Goal: Task Accomplishment & Management: Use online tool/utility

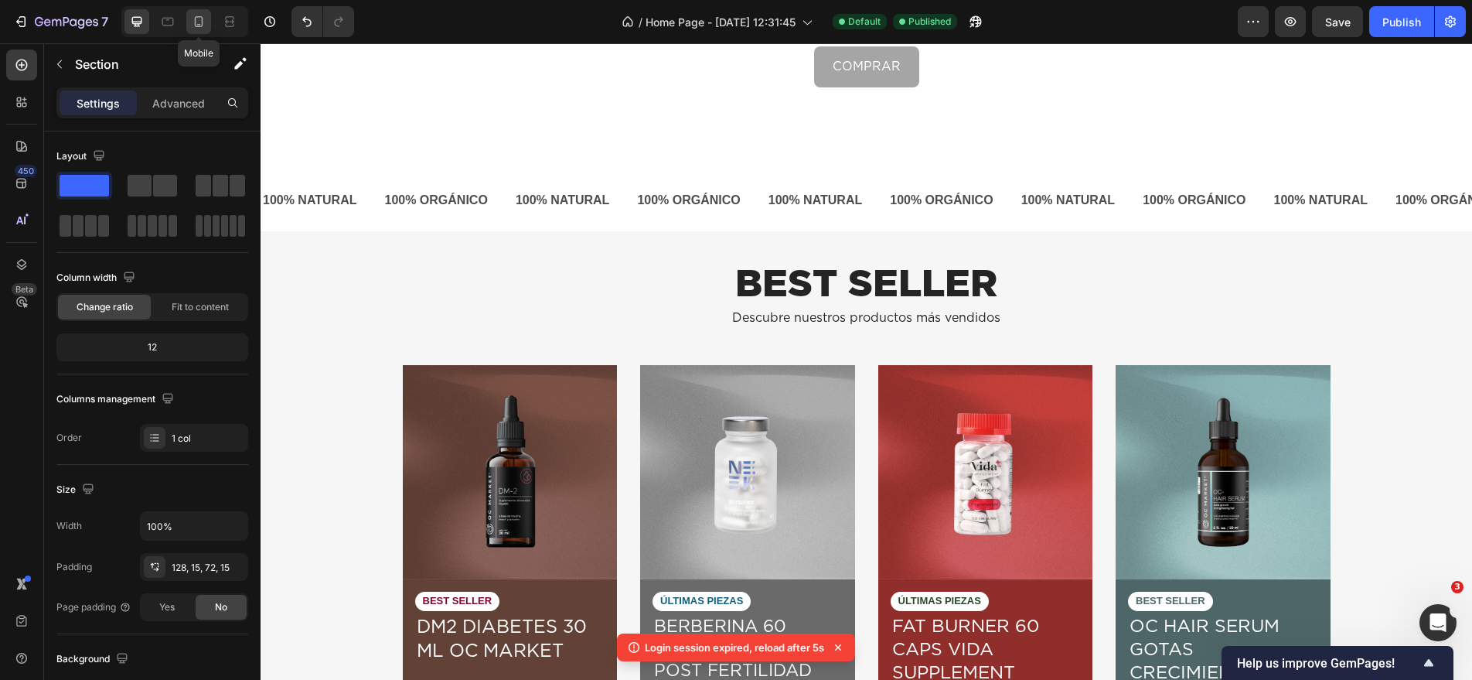
click at [205, 26] on icon at bounding box center [198, 21] width 15 height 15
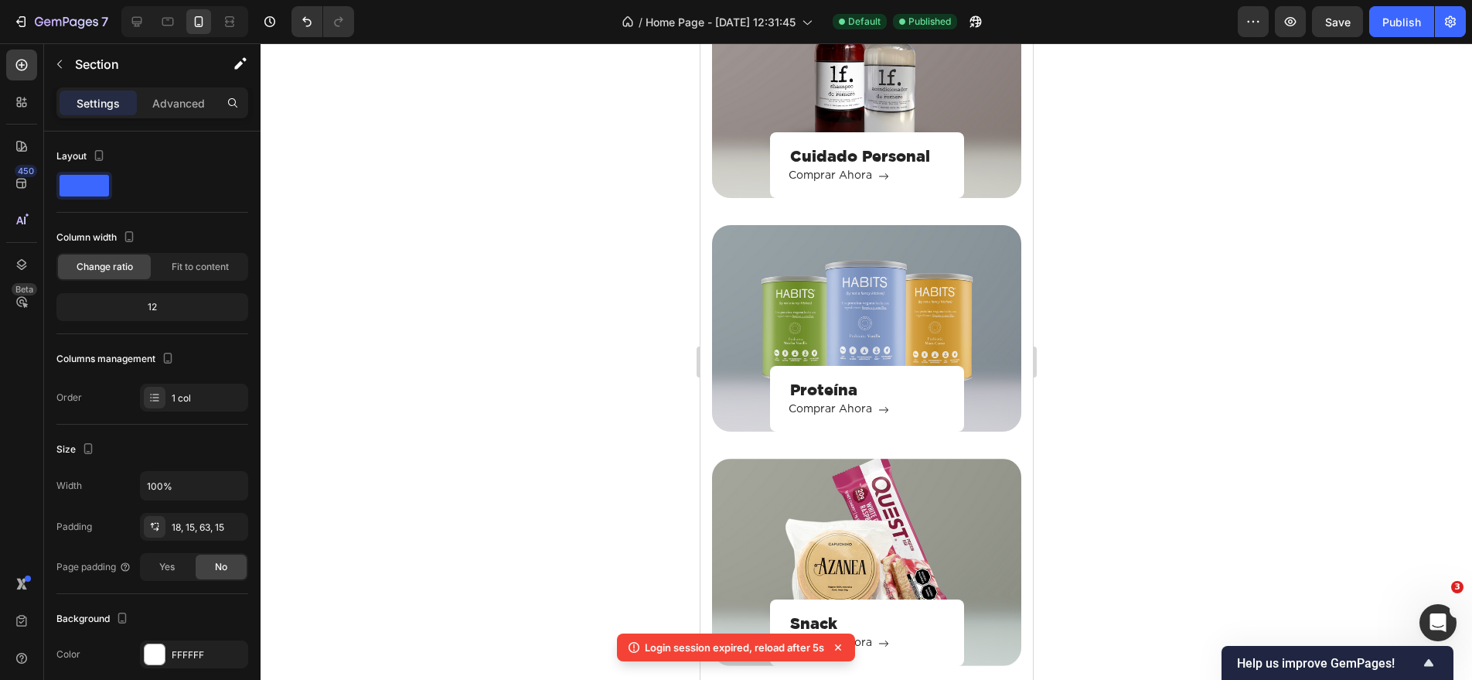
scroll to position [2409, 0]
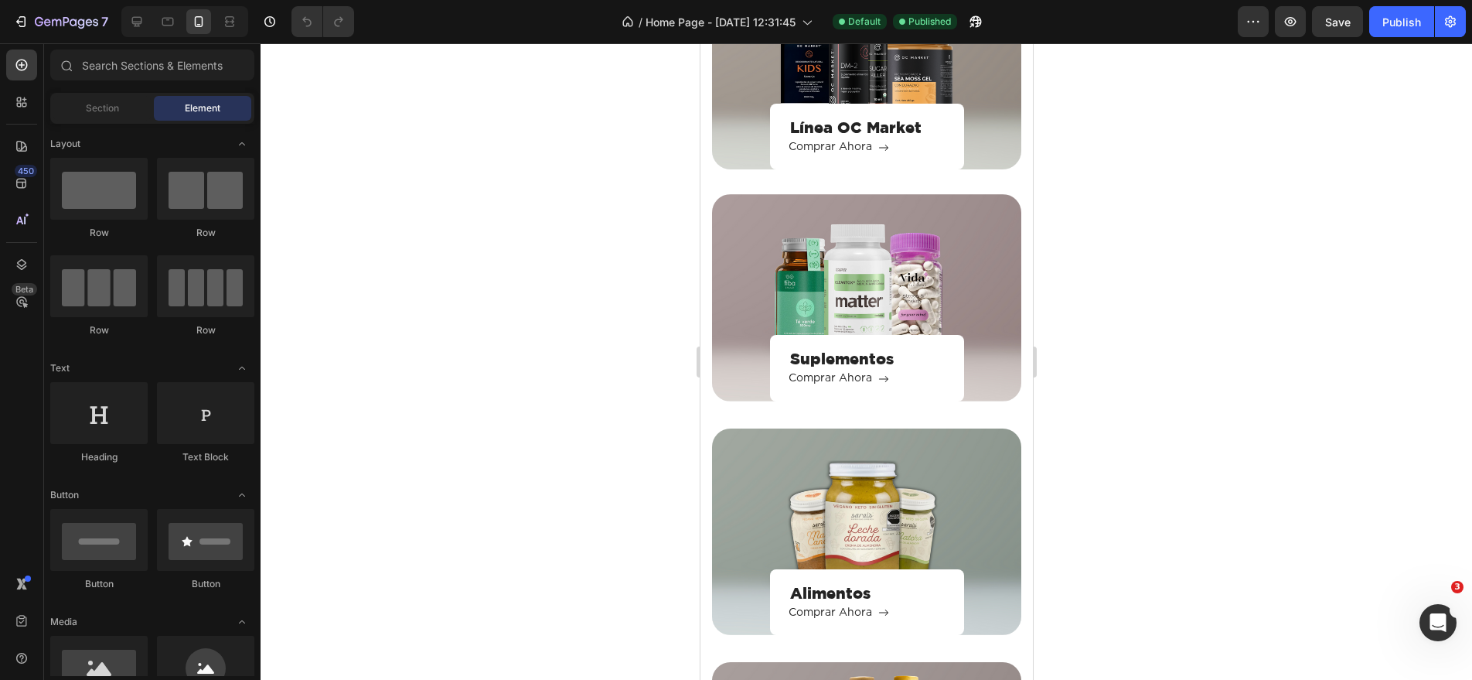
scroll to position [1795, 0]
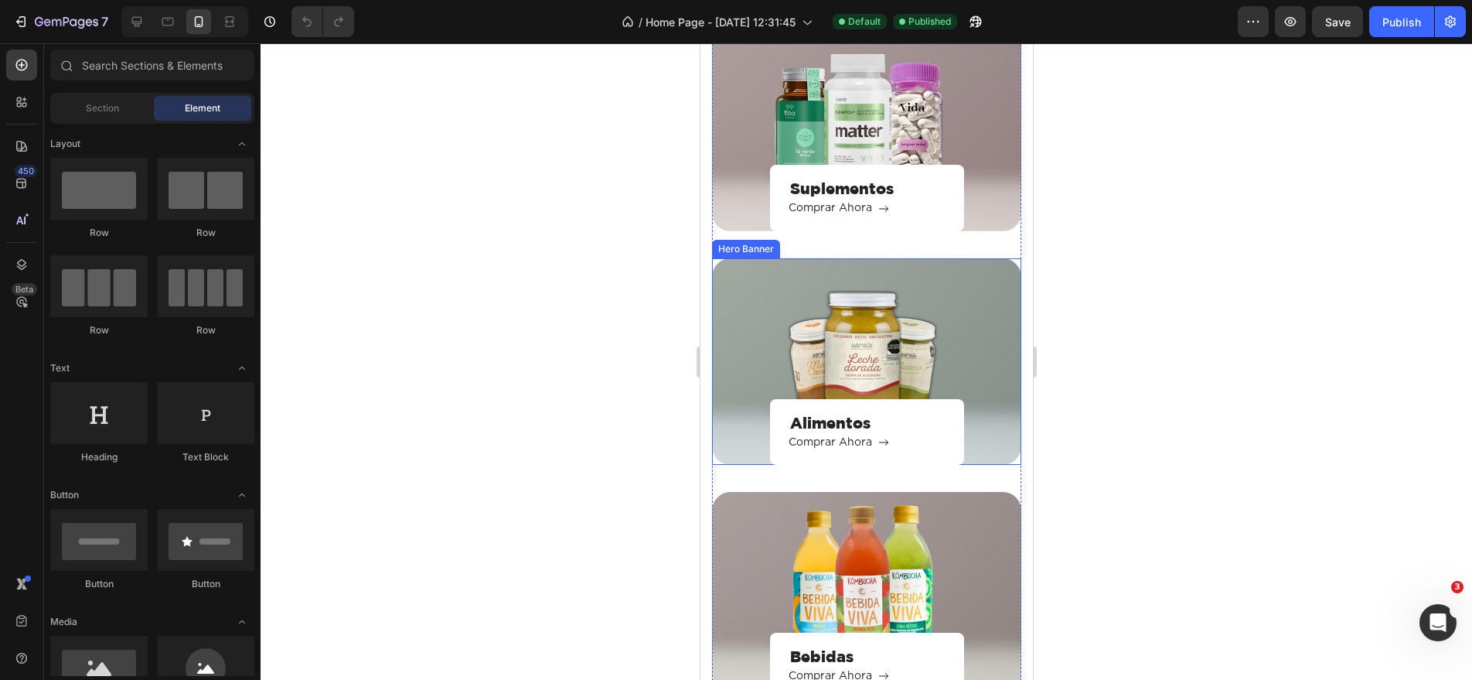
click at [870, 335] on div "Alimentos Heading Comprar Ahora Button Row" at bounding box center [865, 361] width 309 height 206
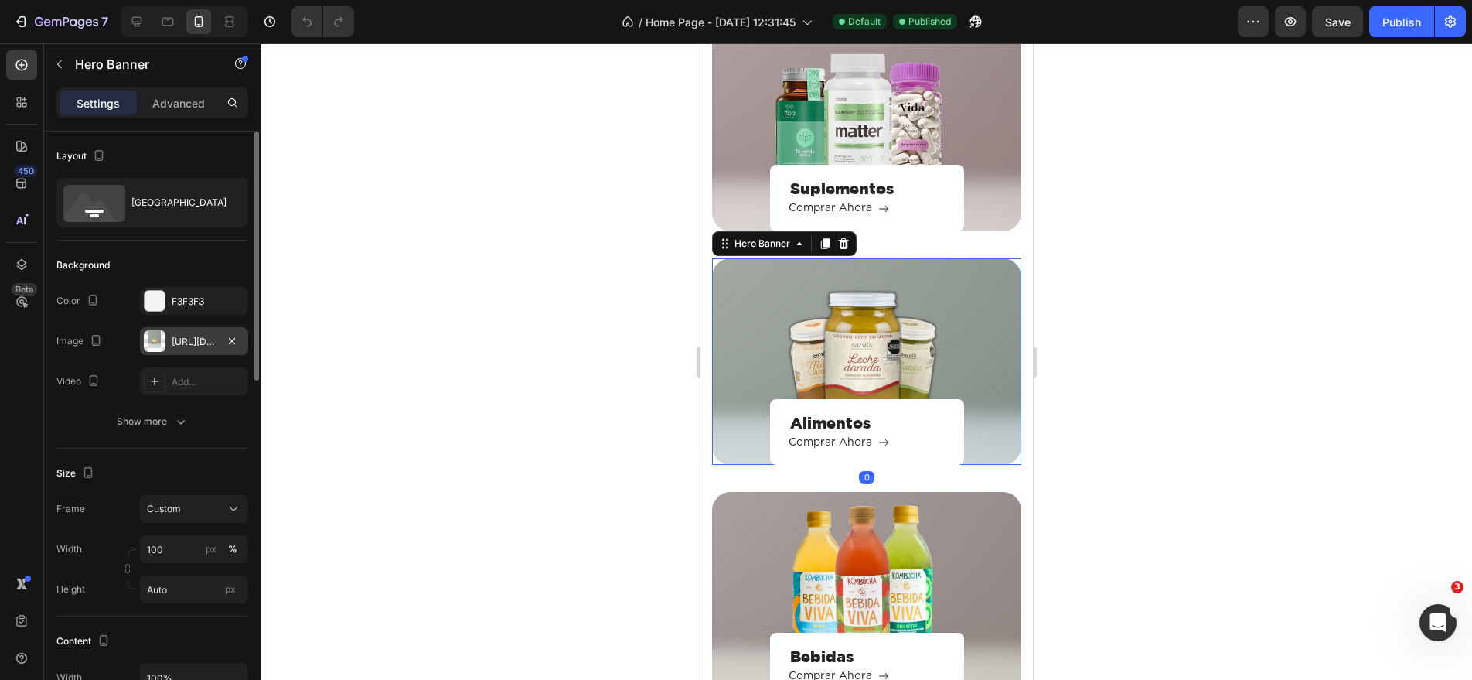
click at [190, 335] on div "https://cdn.shopify.com/s/files/1/0877/8638/9801/files/gempages_582396511241896…" at bounding box center [194, 342] width 45 height 14
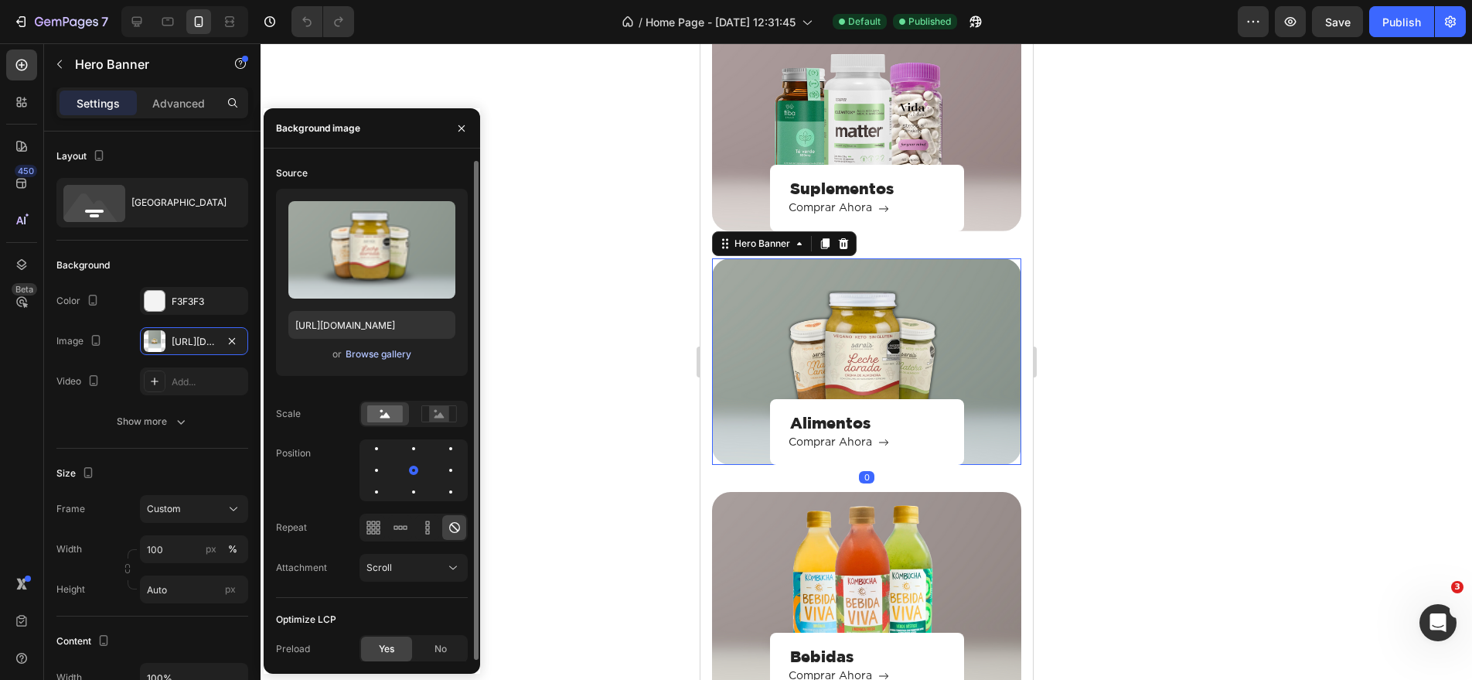
click at [373, 357] on div "Browse gallery" at bounding box center [379, 354] width 66 height 14
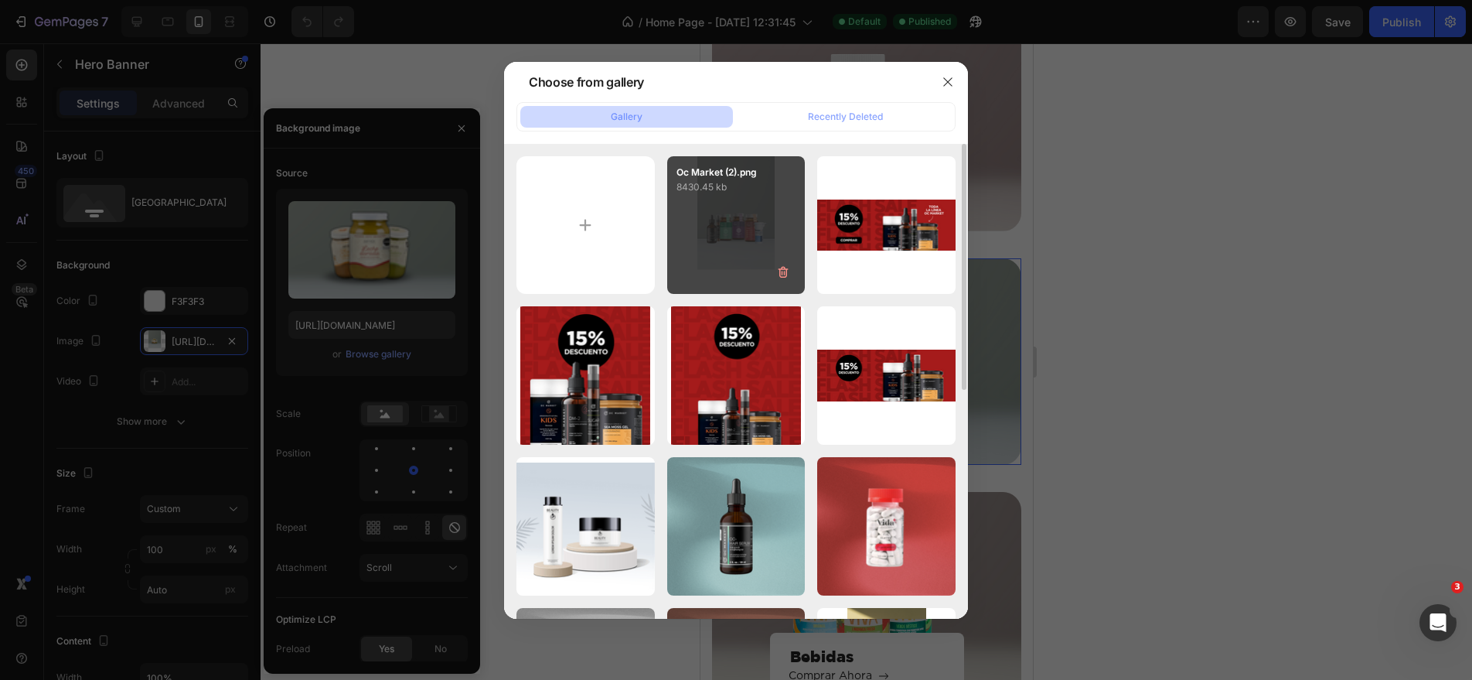
click at [714, 211] on div "Oc Market (2).png 8430.45 kb" at bounding box center [736, 225] width 138 height 138
type input "https://cdn.shopify.com/s/files/1/0877/8638/9801/files/gempages_582396511241896…"
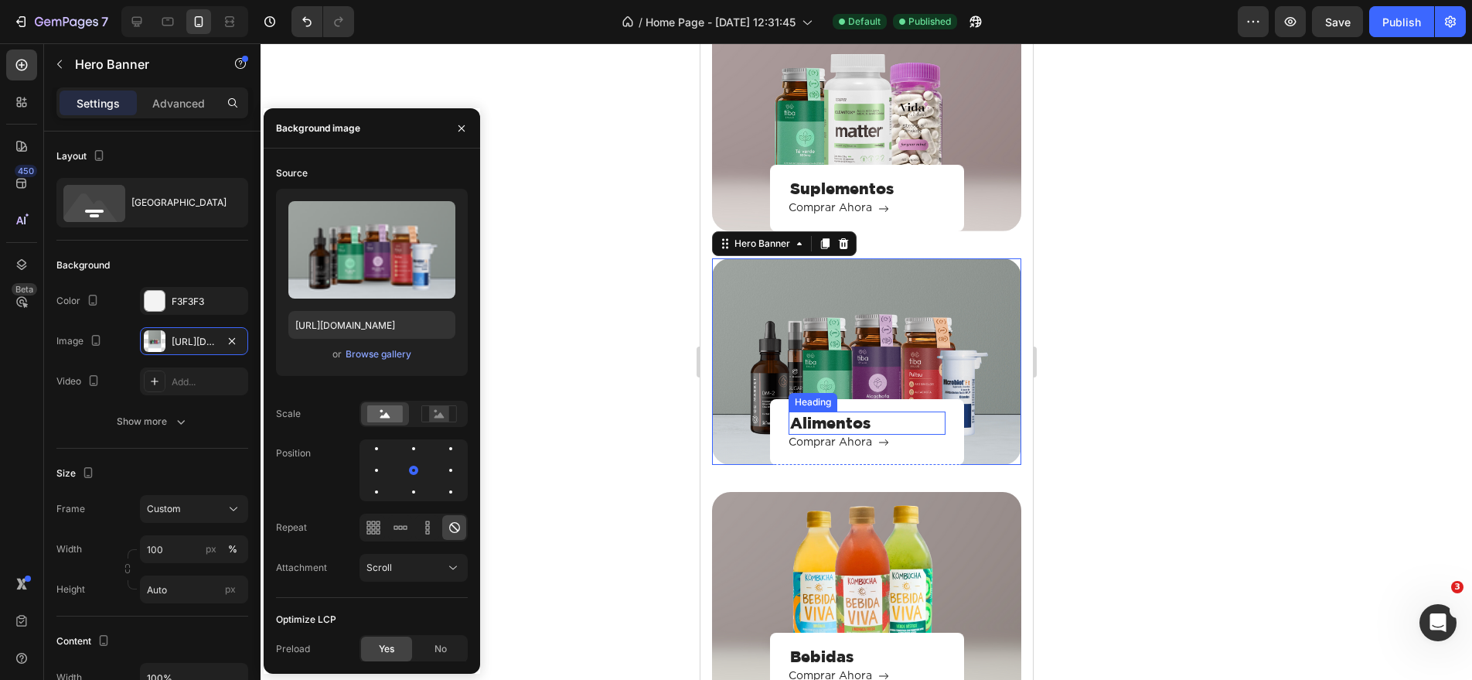
click at [843, 422] on h3 "Alimentos" at bounding box center [866, 422] width 157 height 23
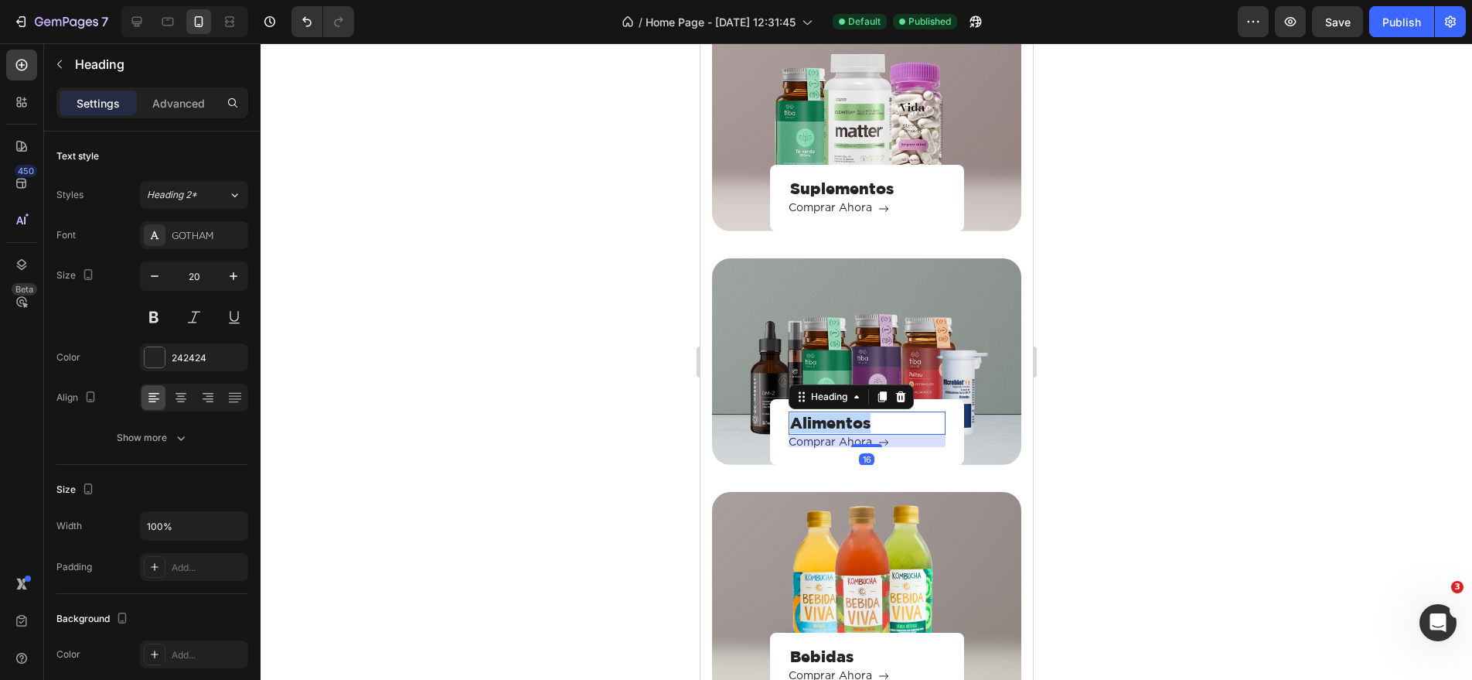
click at [843, 422] on h3 "Alimentos" at bounding box center [866, 422] width 157 height 23
click at [1222, 448] on div at bounding box center [867, 361] width 1212 height 636
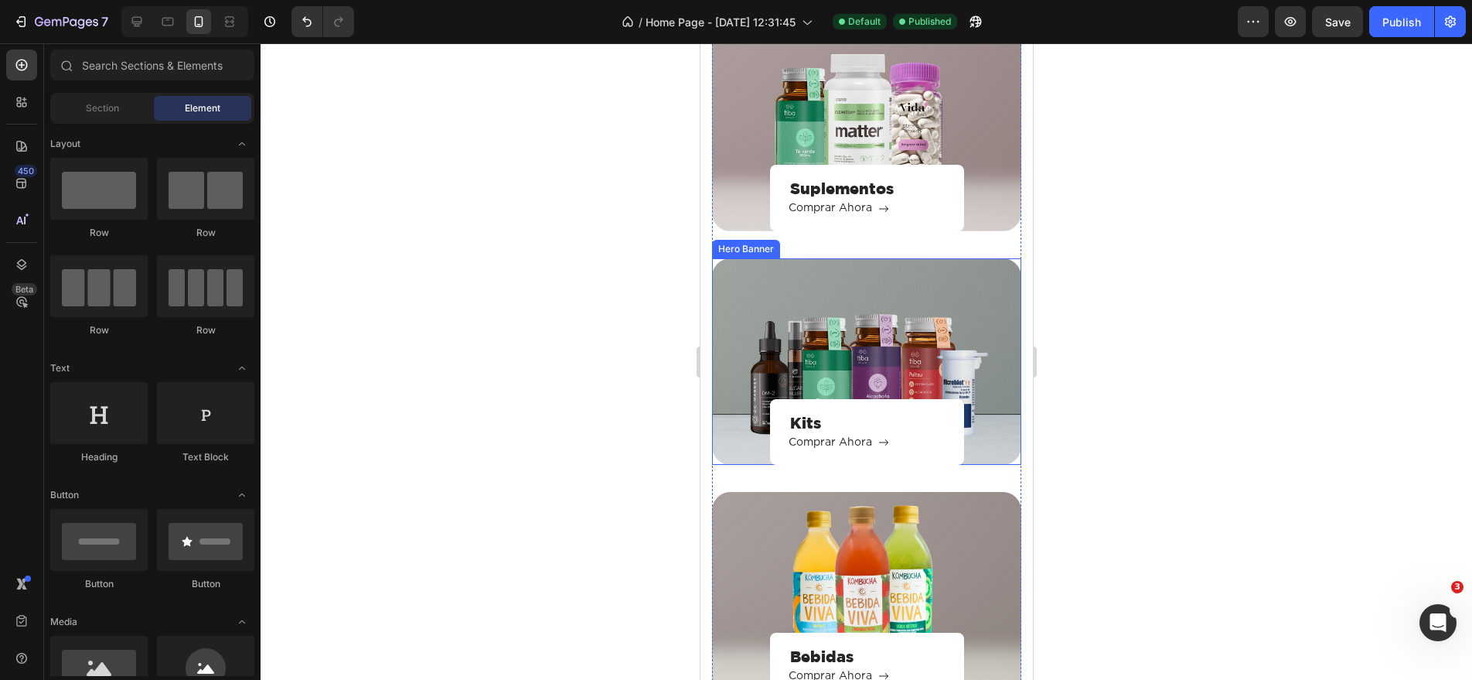
click at [894, 333] on div "Kits Heading Comprar Ahora Button Row" at bounding box center [865, 361] width 309 height 206
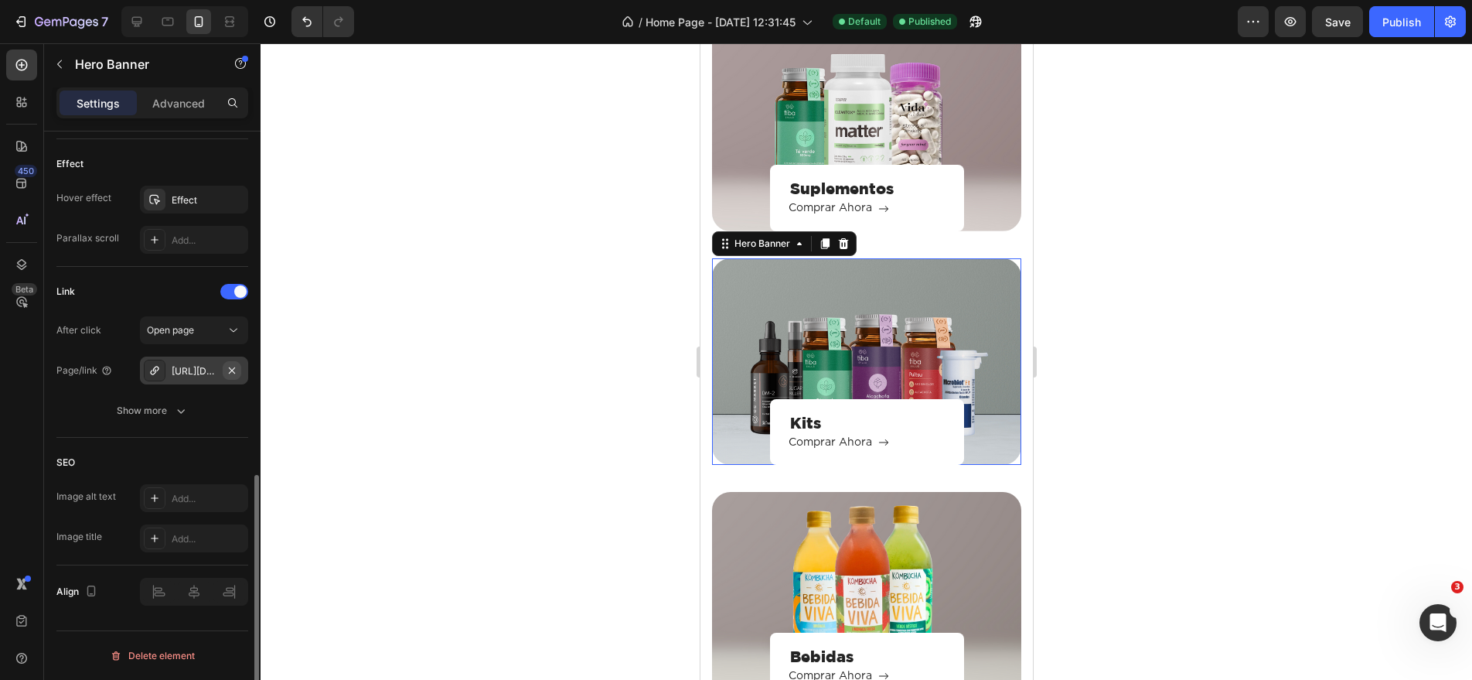
click at [223, 373] on button "button" at bounding box center [232, 370] width 19 height 19
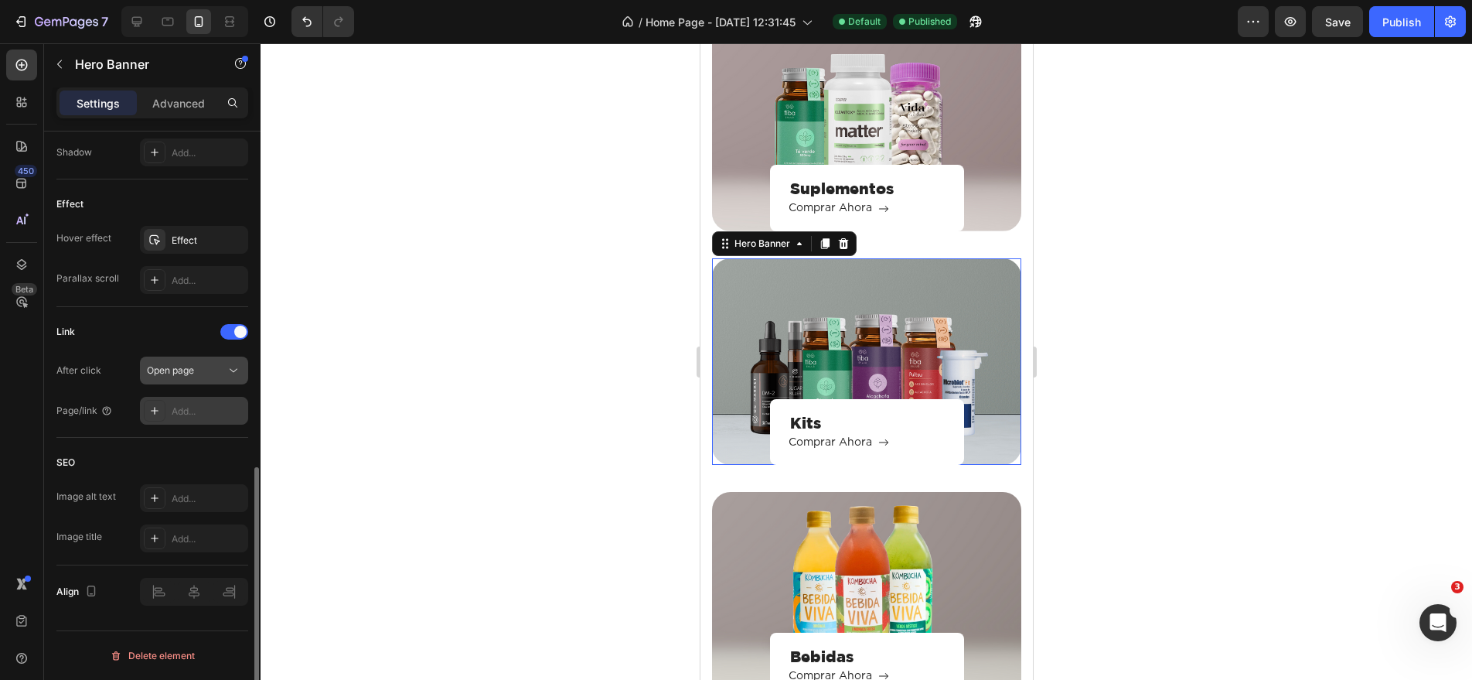
scroll to position [774, 0]
click at [179, 422] on div "Add..." at bounding box center [194, 411] width 108 height 28
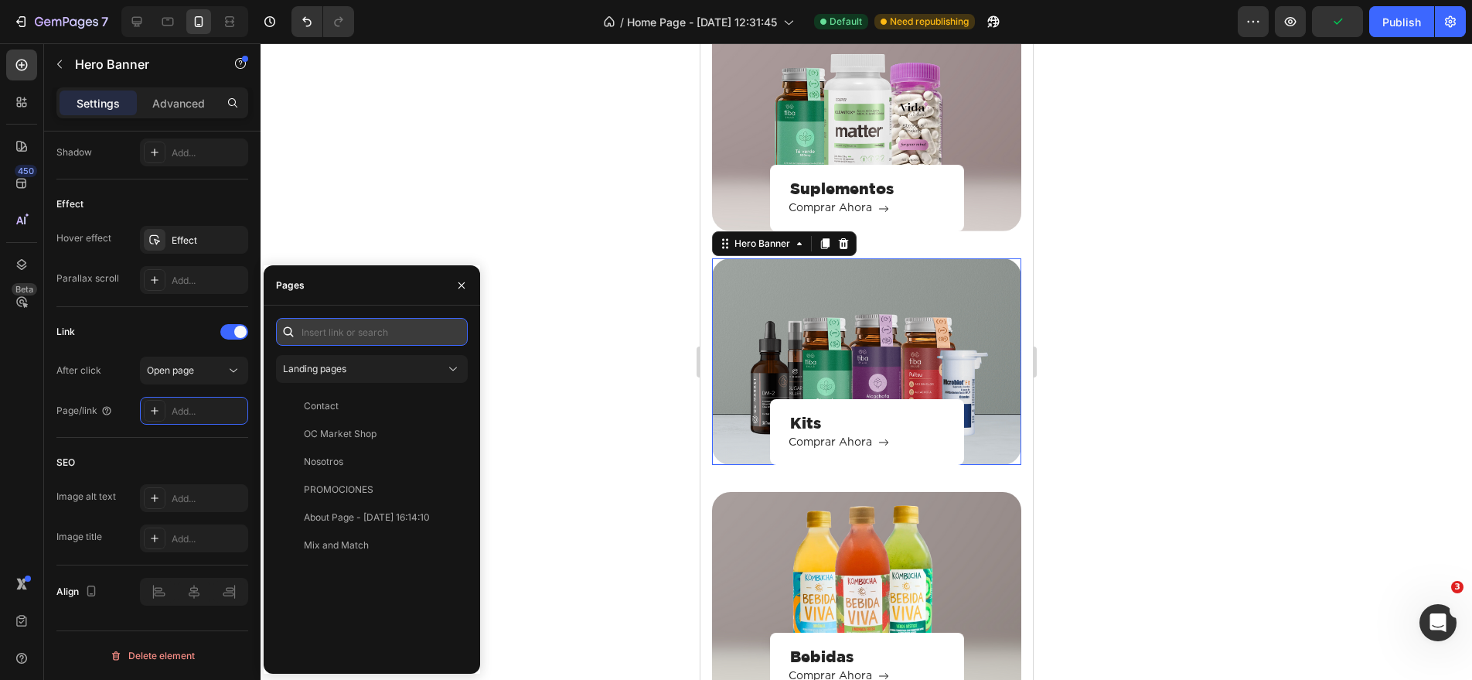
click at [370, 328] on input "text" at bounding box center [372, 332] width 192 height 28
type input "k"
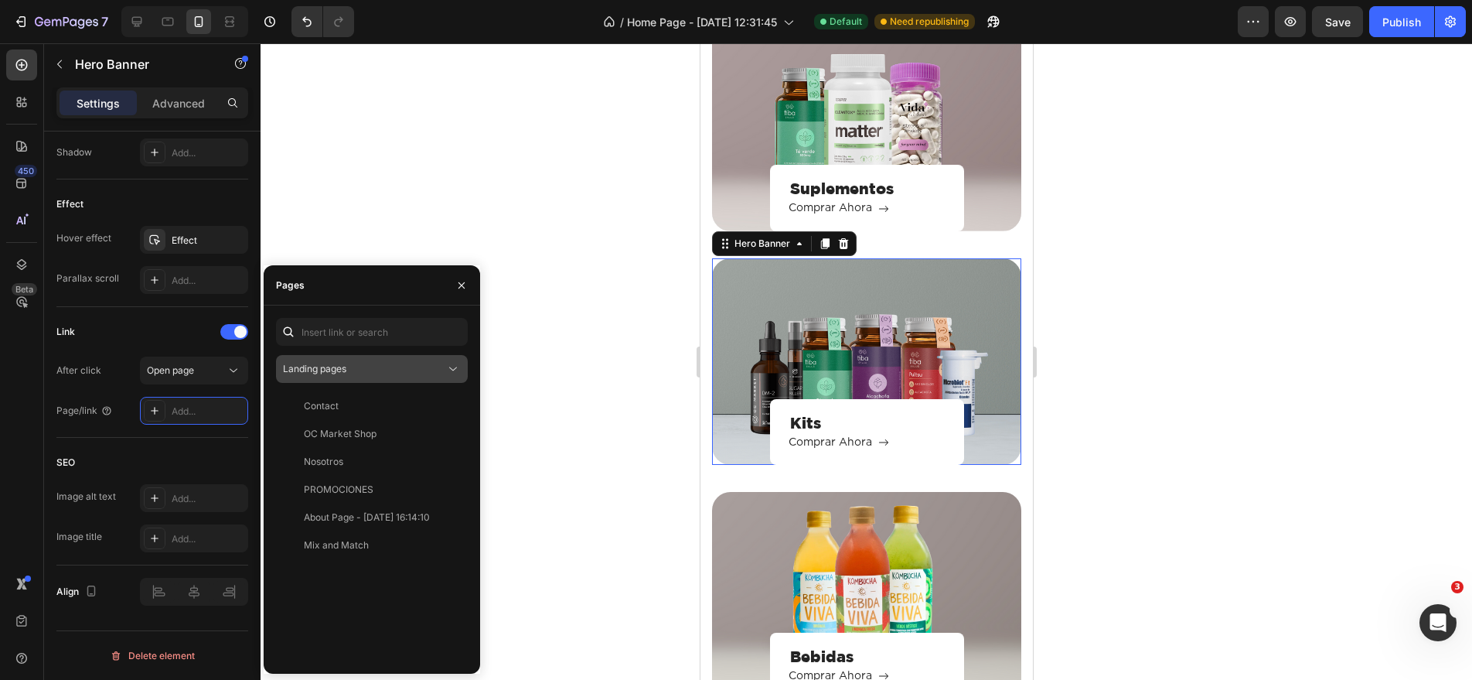
click at [384, 362] on div "Landing pages" at bounding box center [364, 369] width 162 height 14
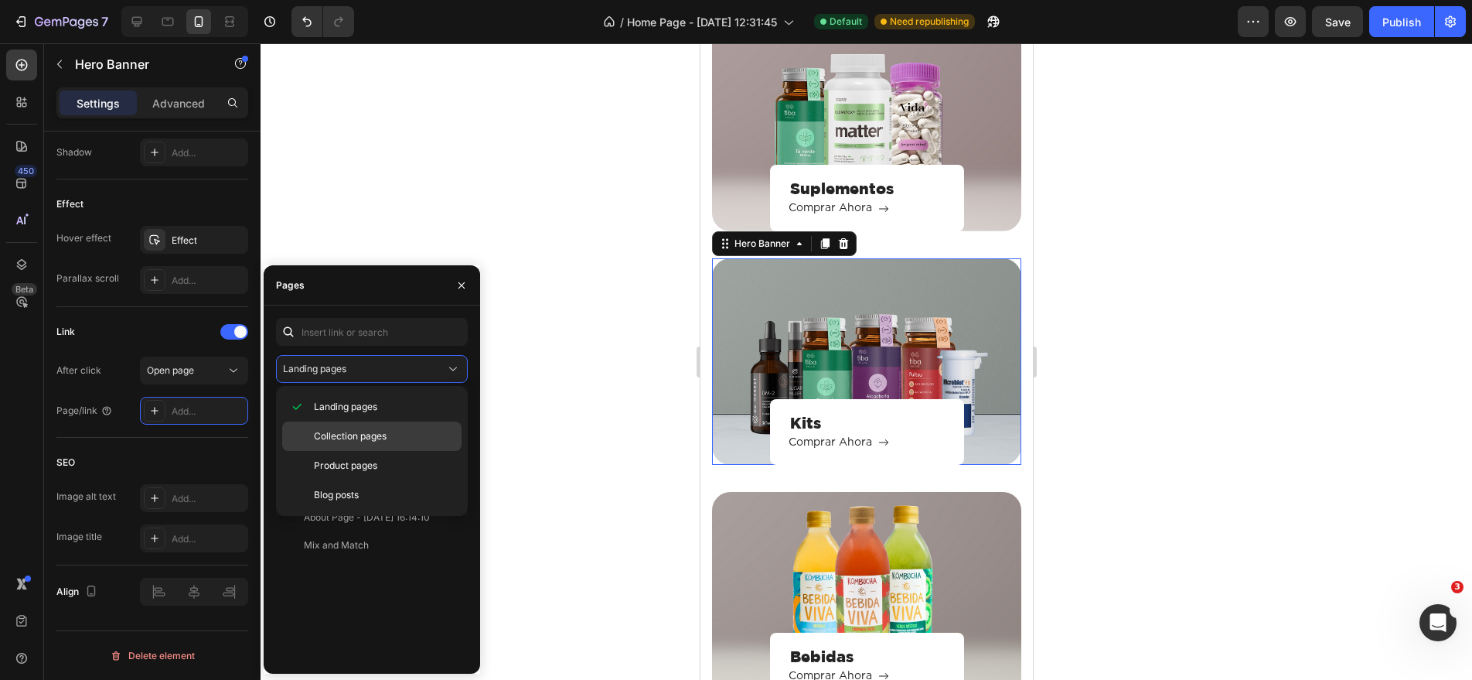
click at [376, 435] on span "Collection pages" at bounding box center [350, 436] width 73 height 14
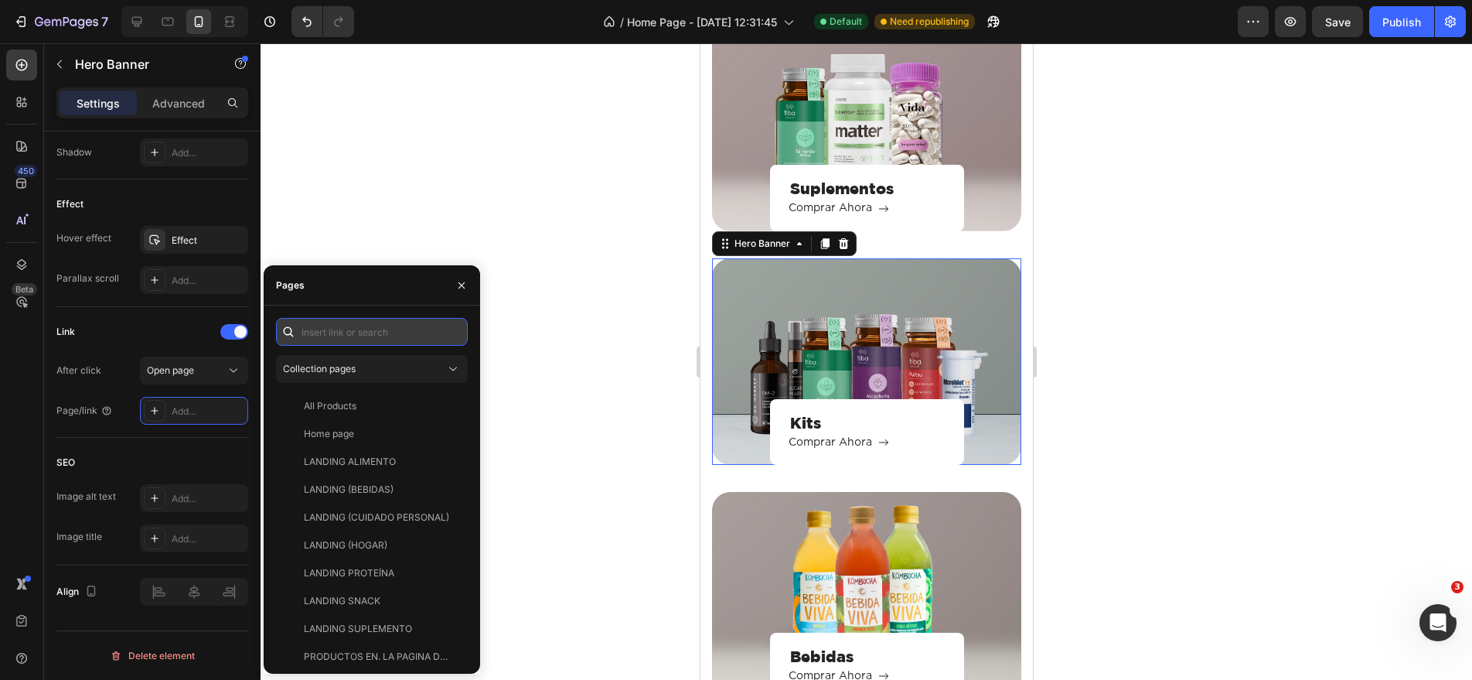
click at [360, 329] on input "text" at bounding box center [372, 332] width 192 height 28
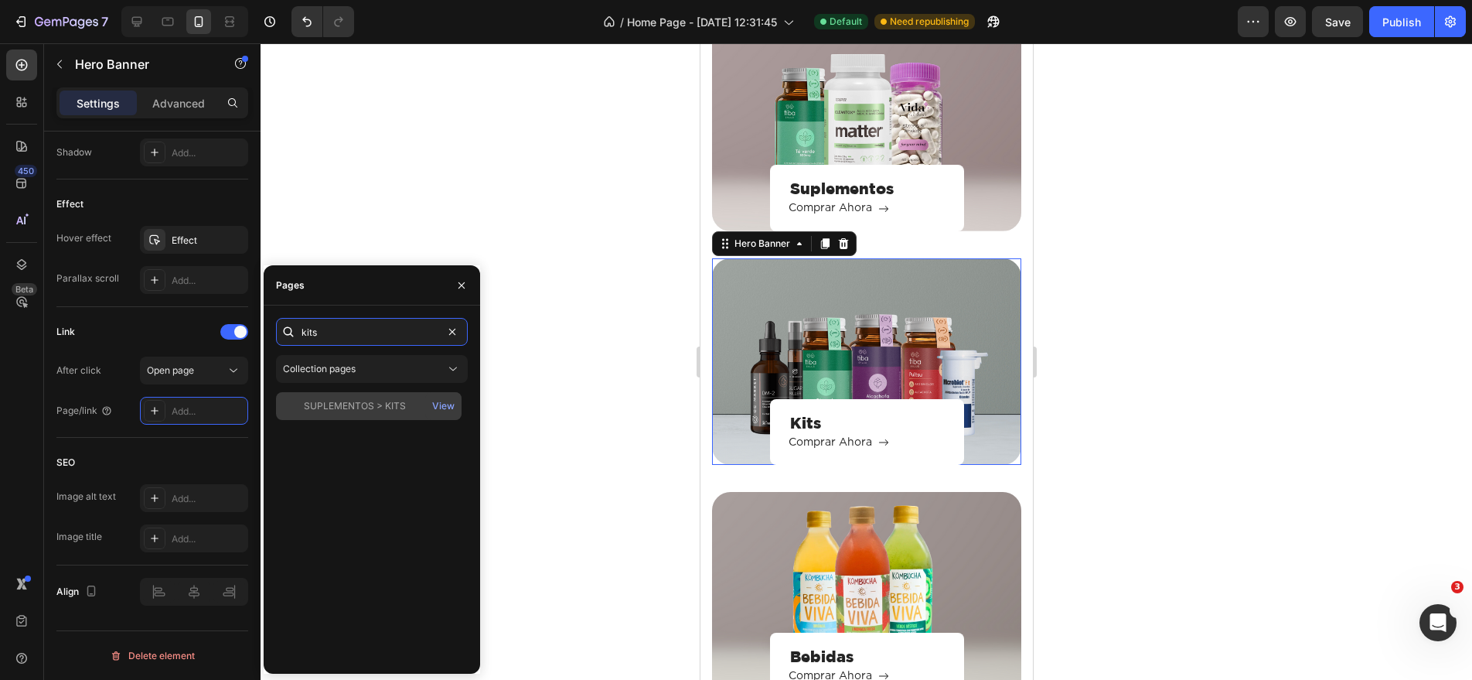
type input "kits"
click at [369, 409] on div "SUPLEMENTOS > KITS" at bounding box center [355, 406] width 102 height 14
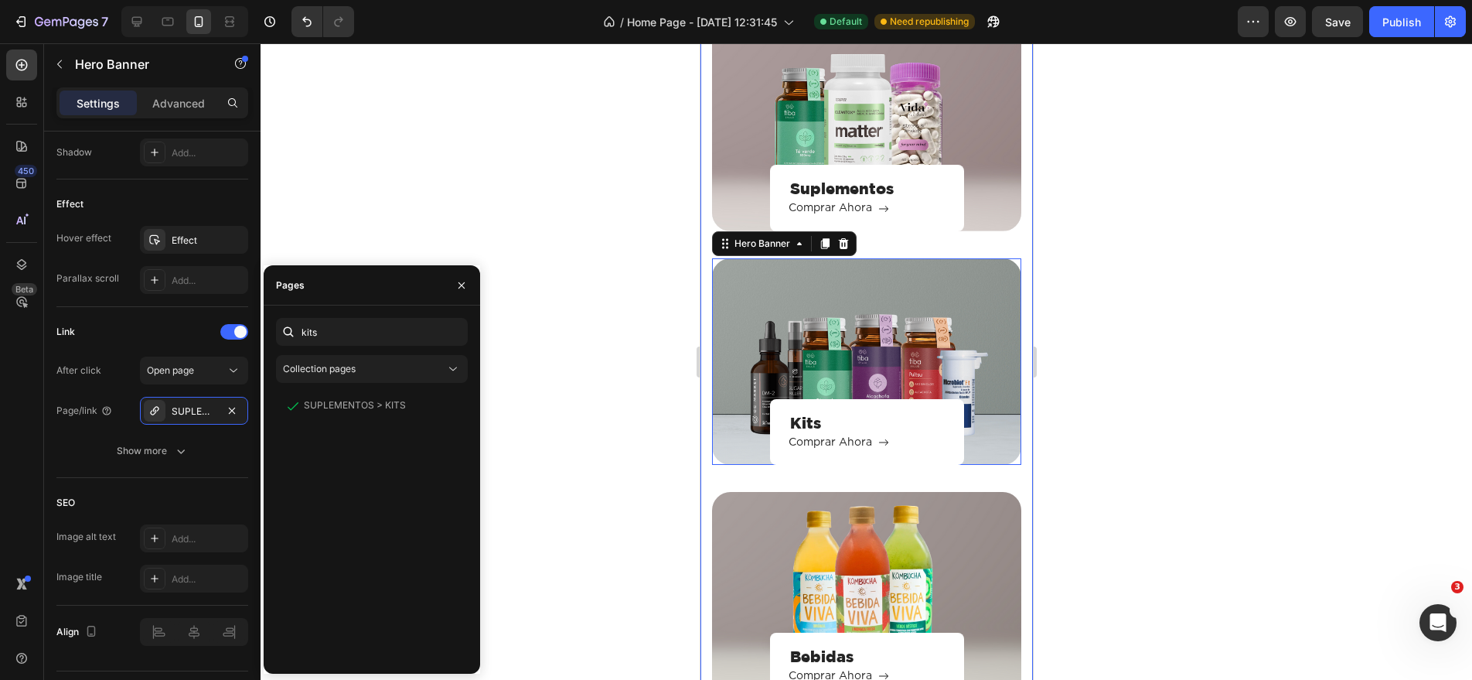
click at [1052, 442] on div at bounding box center [867, 361] width 1212 height 636
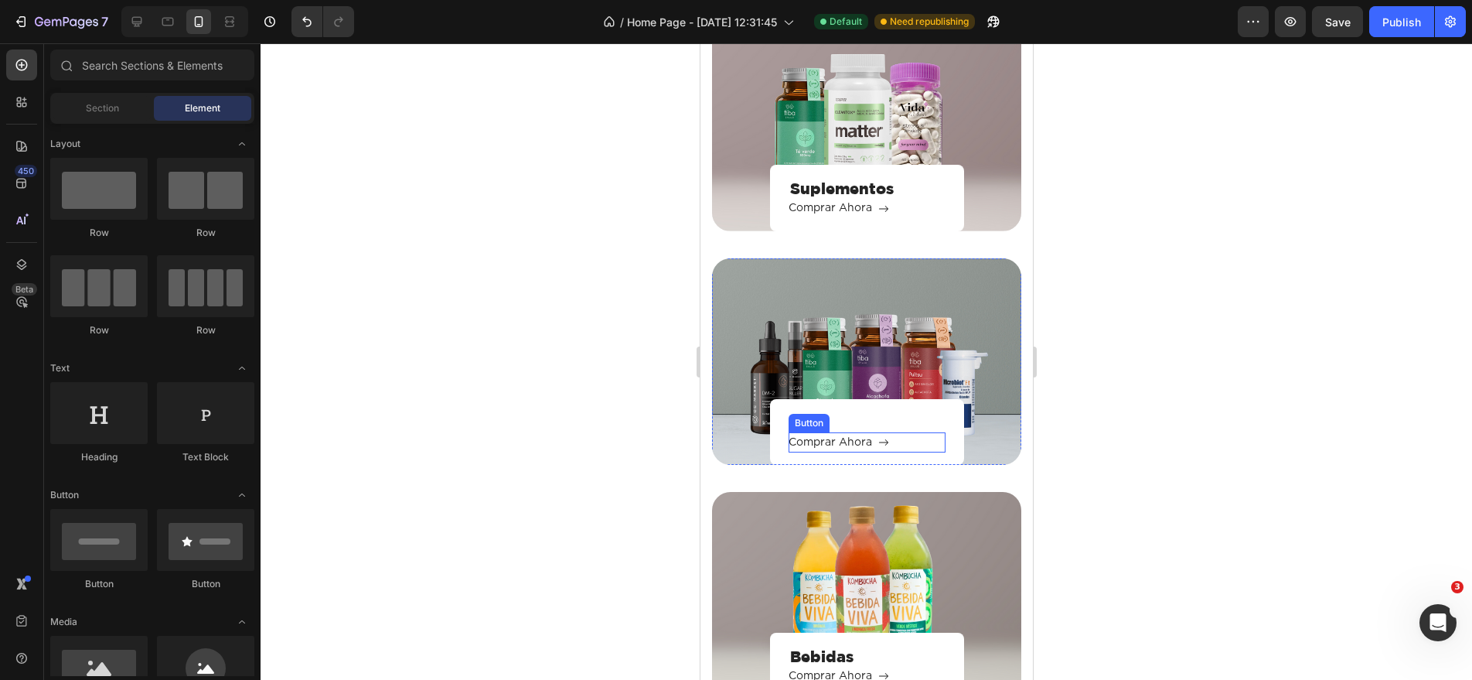
click at [806, 424] on div "Button" at bounding box center [808, 423] width 35 height 14
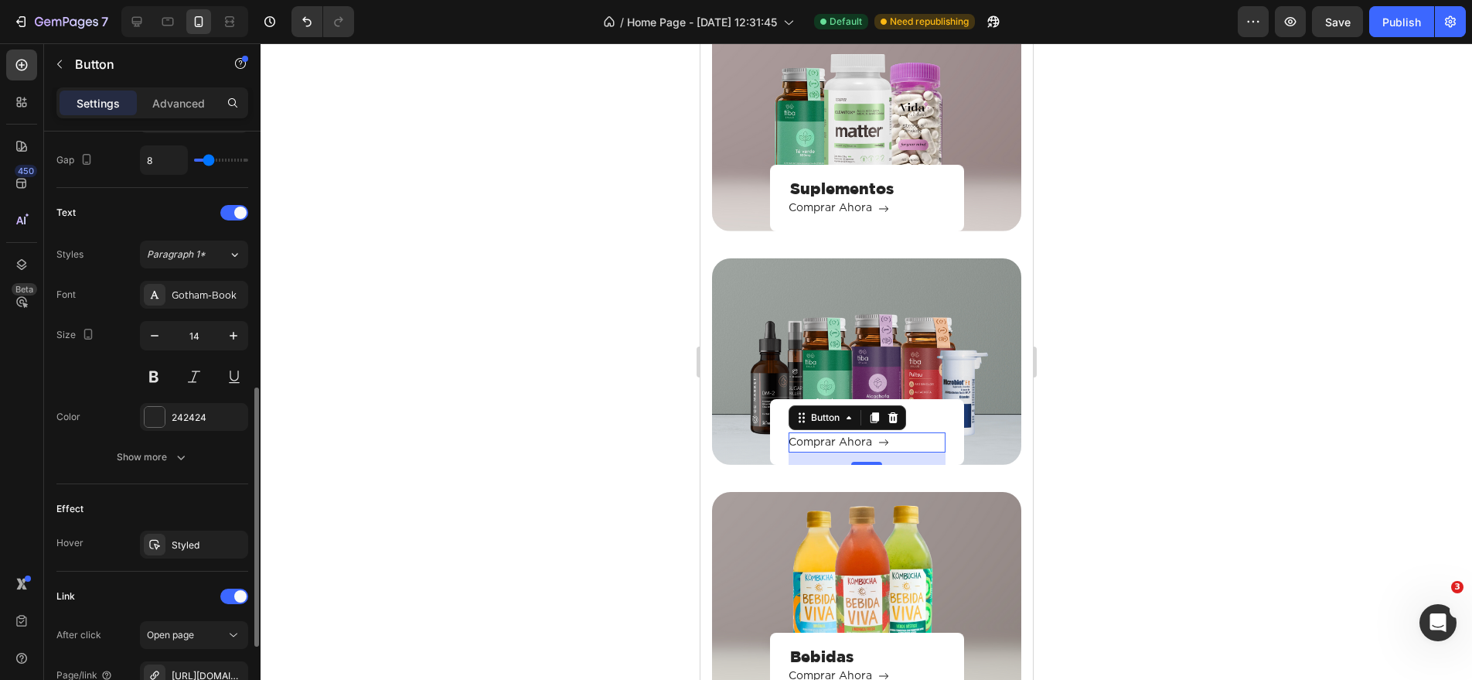
scroll to position [759, 0]
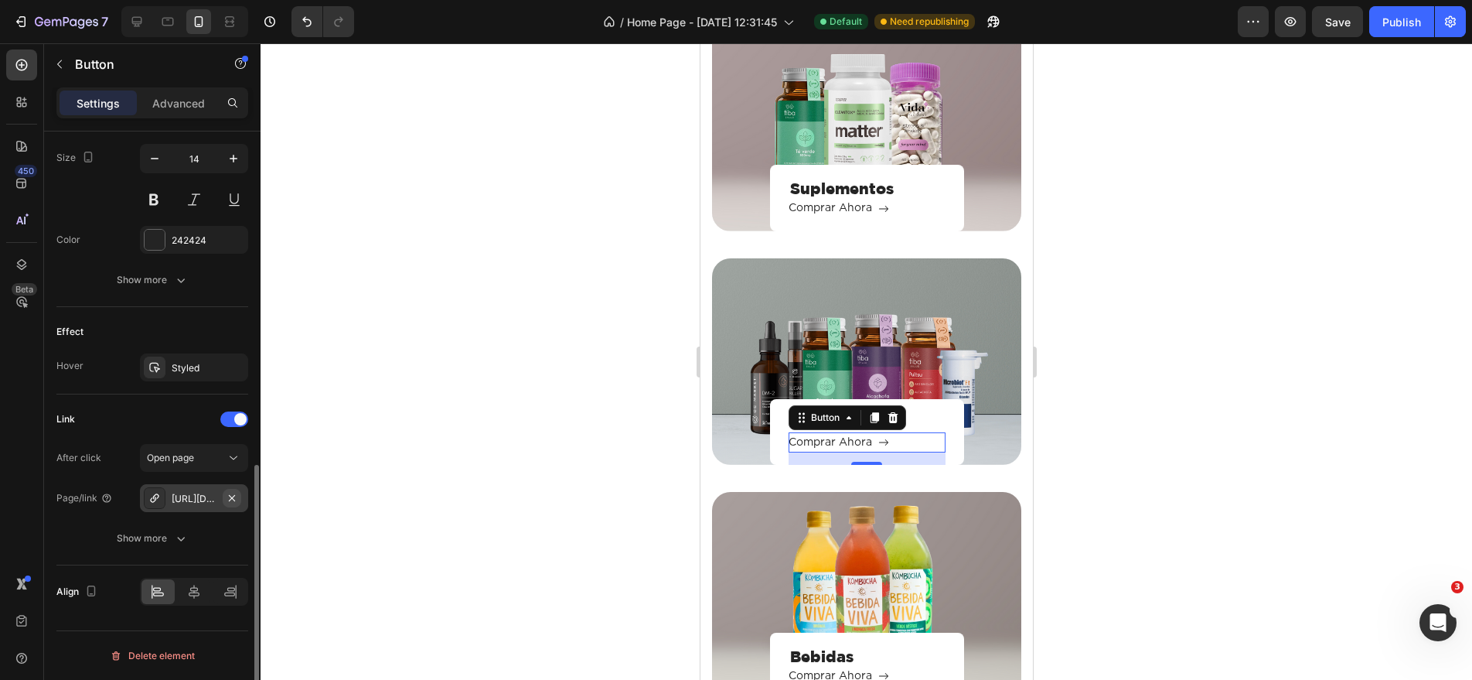
click at [234, 503] on icon "button" at bounding box center [232, 498] width 12 height 12
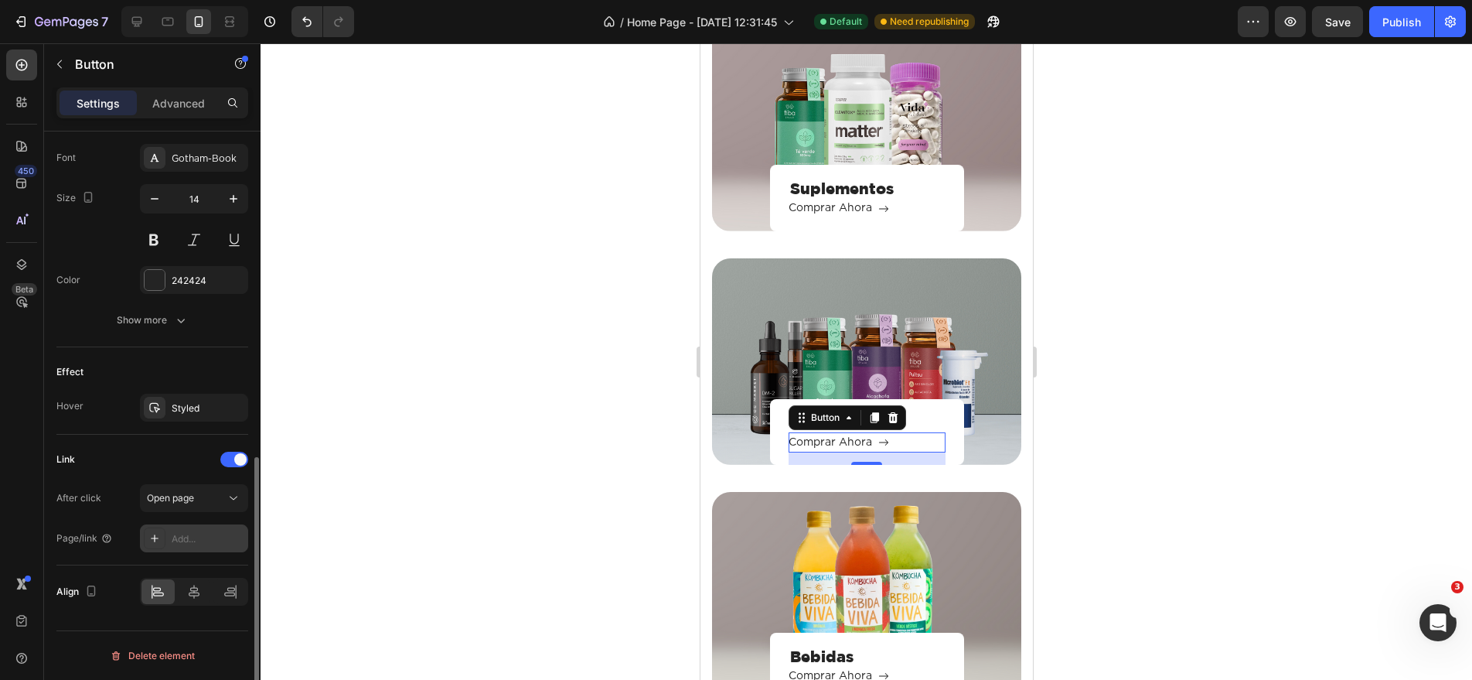
scroll to position [719, 0]
click at [186, 537] on div "Add..." at bounding box center [208, 539] width 73 height 14
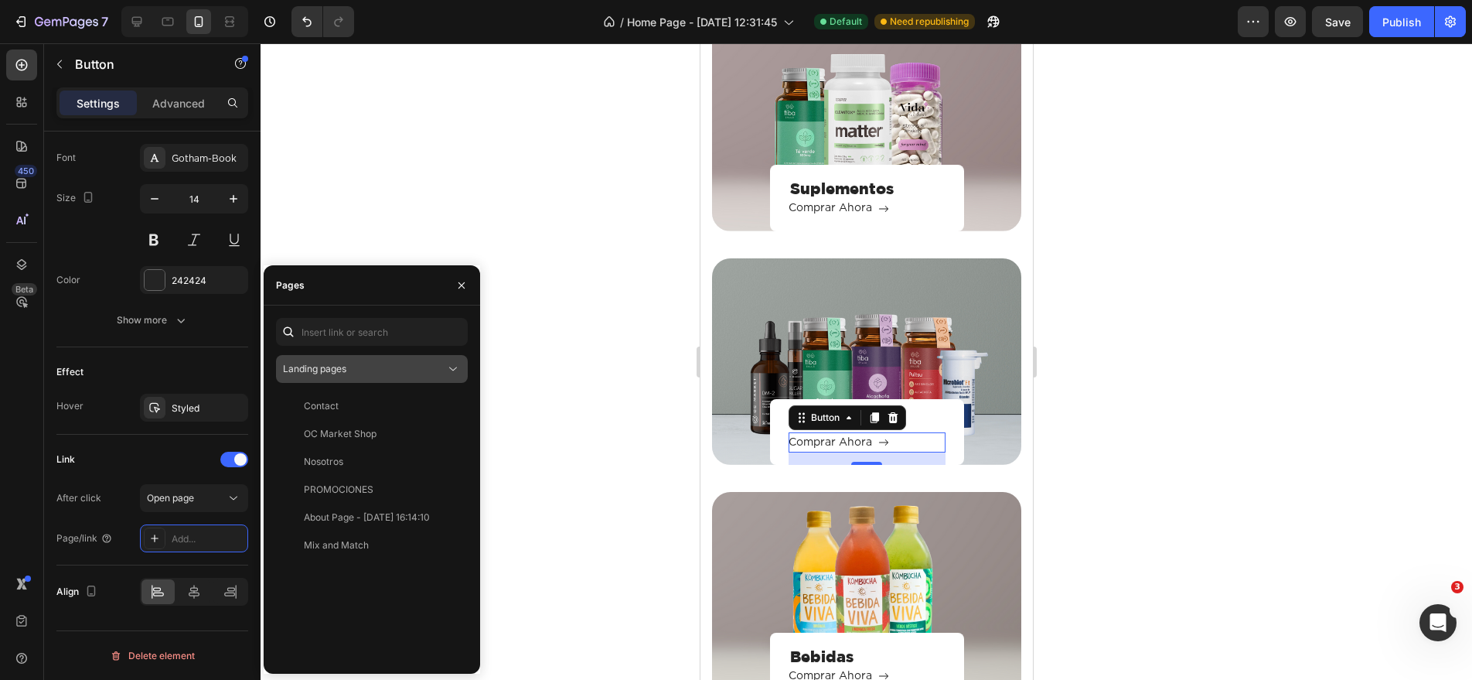
click at [377, 363] on div "Landing pages" at bounding box center [364, 369] width 162 height 14
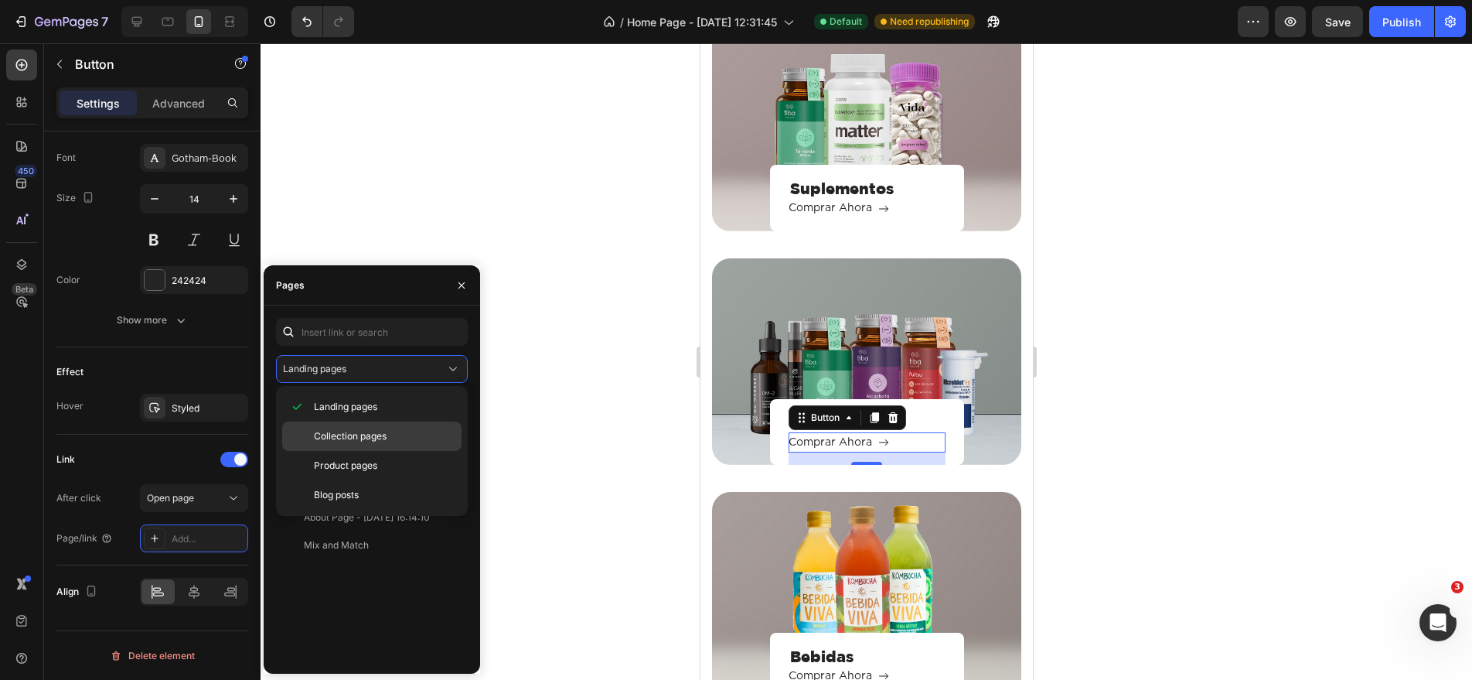
click at [396, 442] on p "Collection pages" at bounding box center [384, 436] width 141 height 14
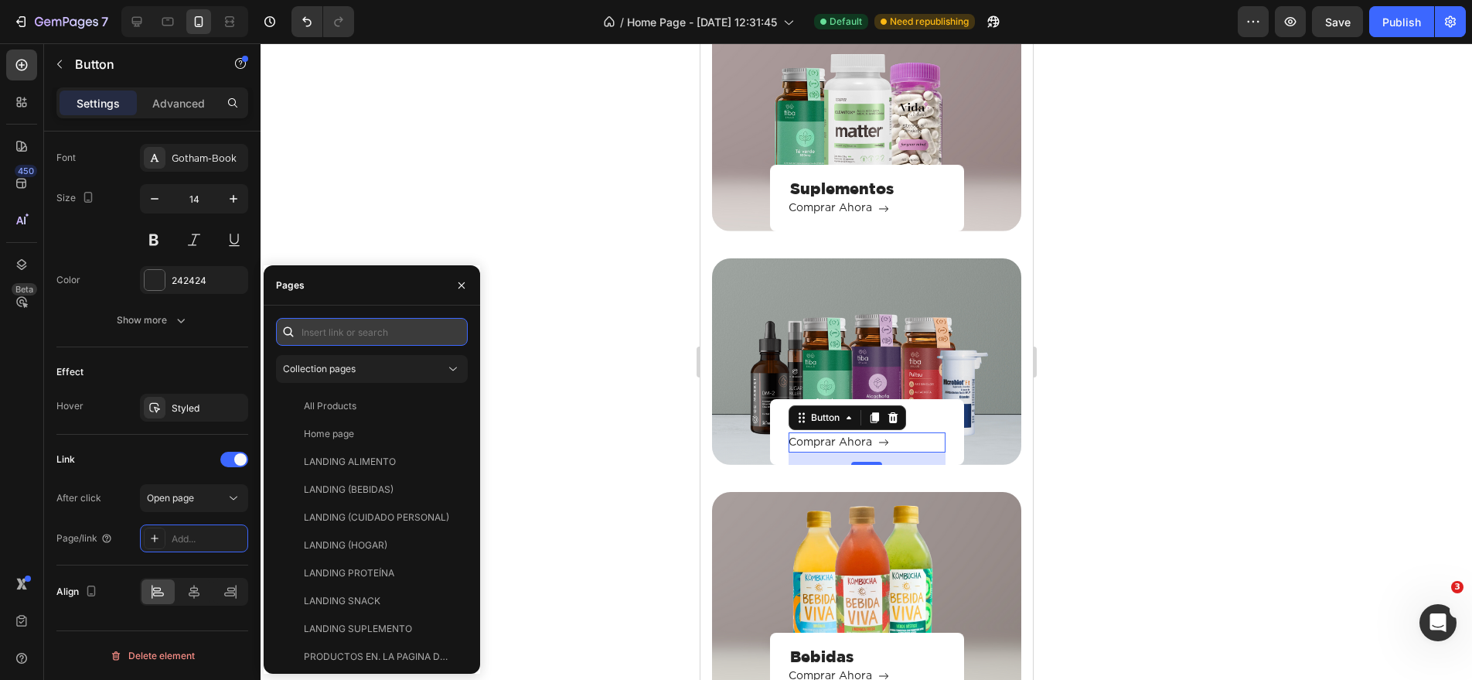
click at [366, 326] on input "text" at bounding box center [372, 332] width 192 height 28
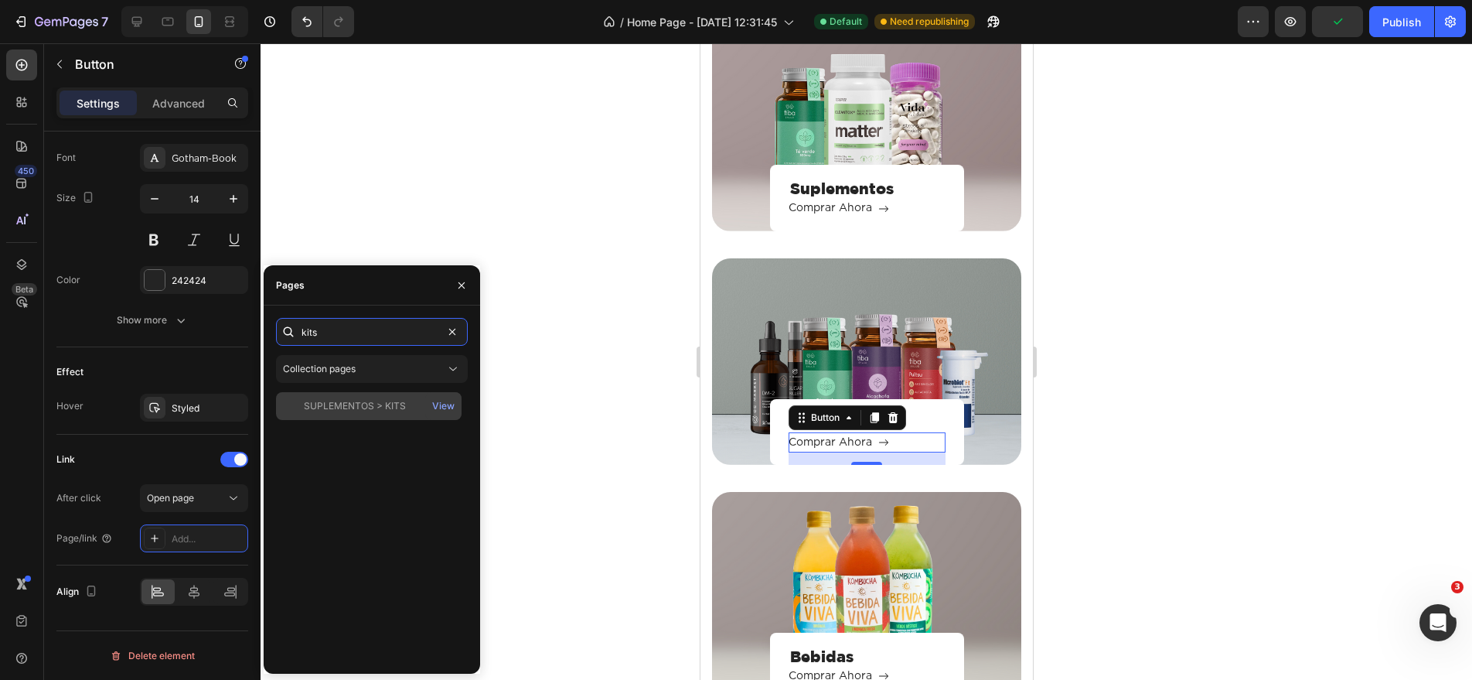
type input "kits"
click at [385, 411] on div "SUPLEMENTOS > KITS" at bounding box center [355, 406] width 102 height 14
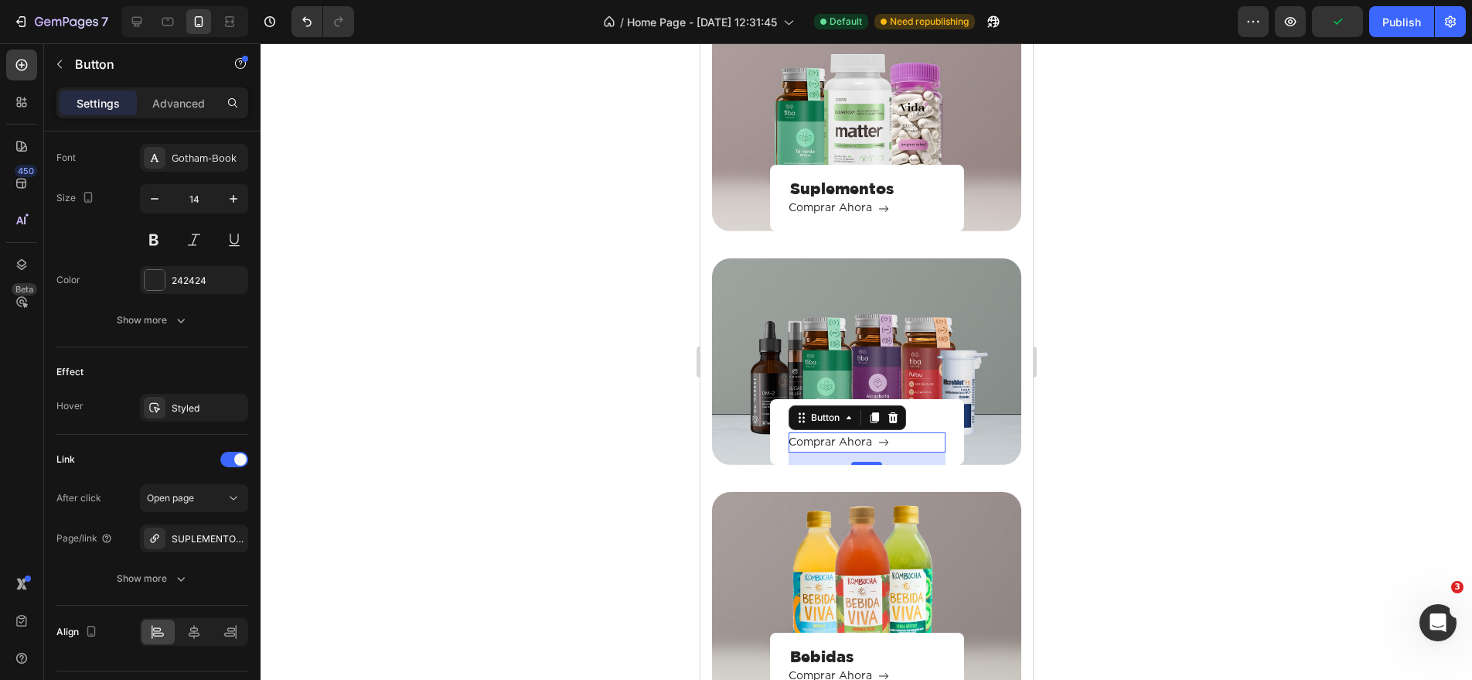
click at [1050, 382] on div at bounding box center [867, 361] width 1212 height 636
click at [1048, 382] on div at bounding box center [867, 361] width 1212 height 636
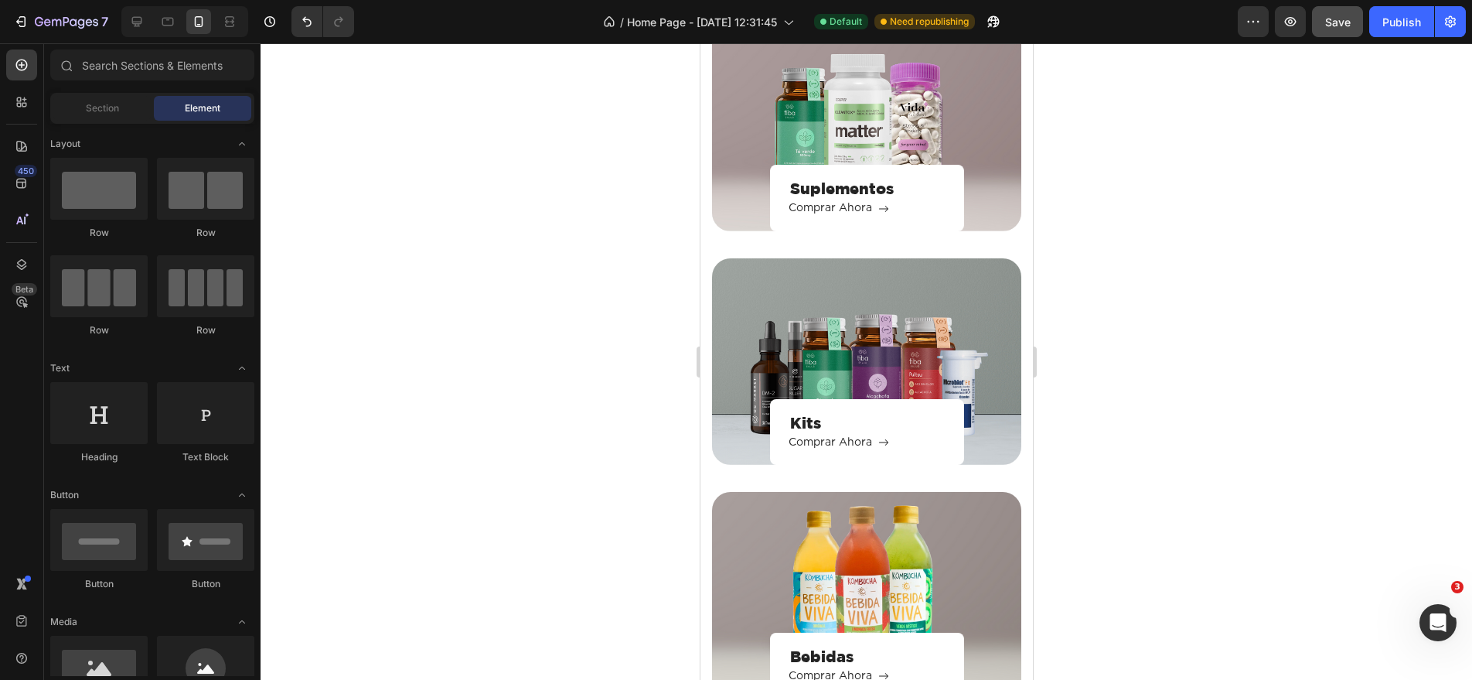
click at [1359, 15] on button "Save" at bounding box center [1337, 21] width 51 height 31
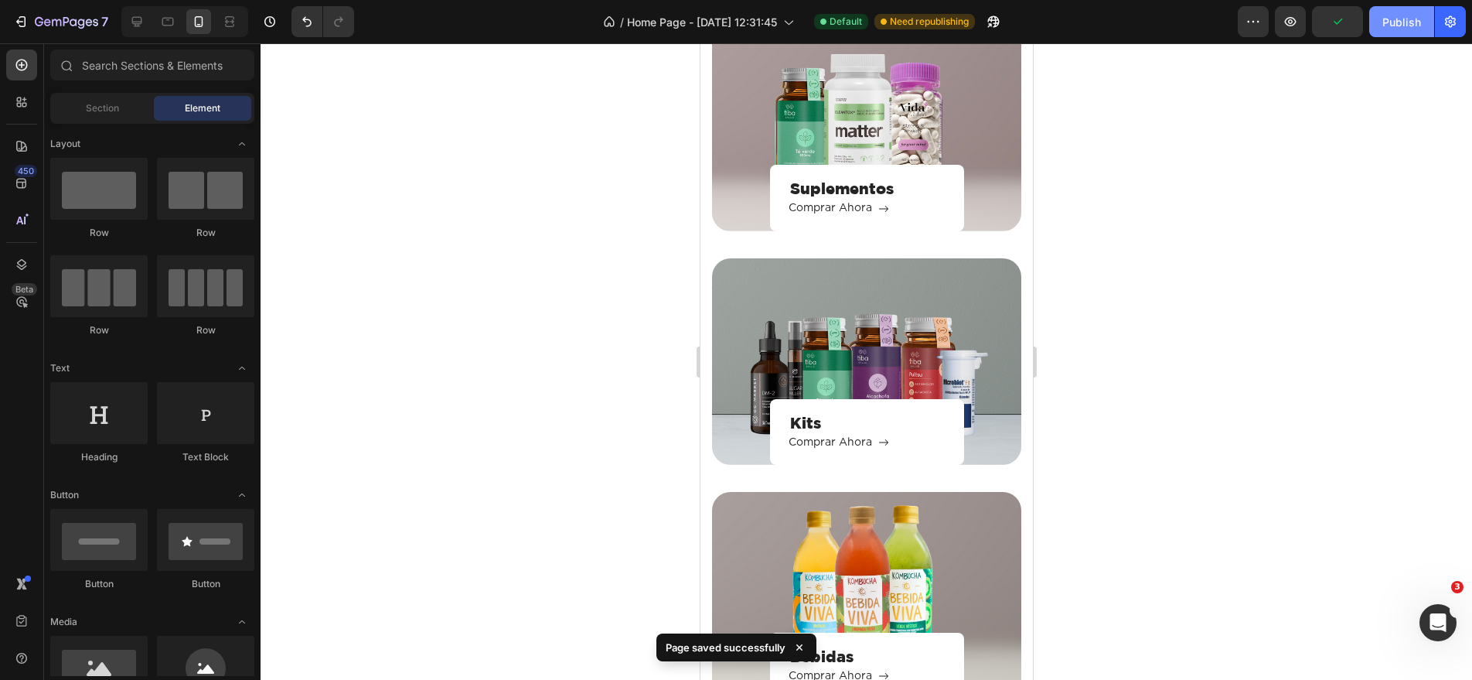
click at [1428, 24] on button "Publish" at bounding box center [1401, 21] width 65 height 31
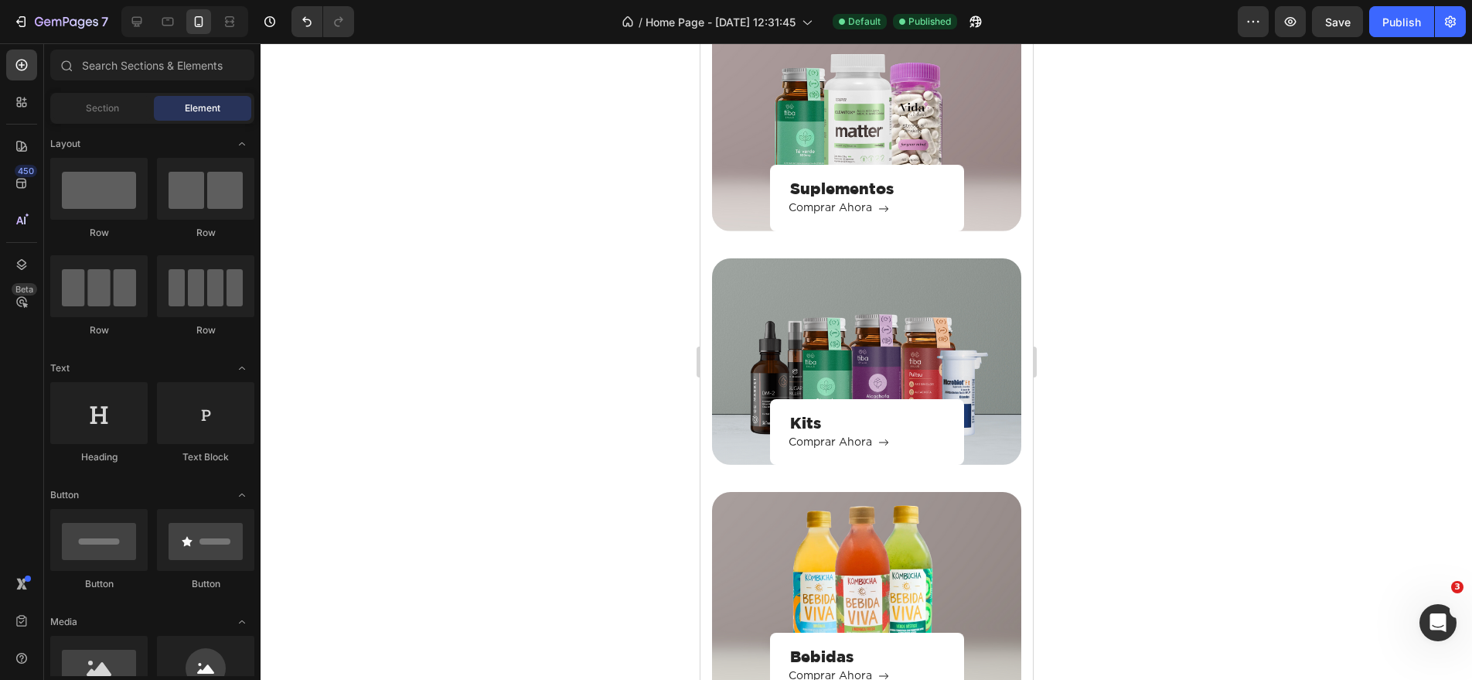
click at [1159, 445] on div at bounding box center [867, 361] width 1212 height 636
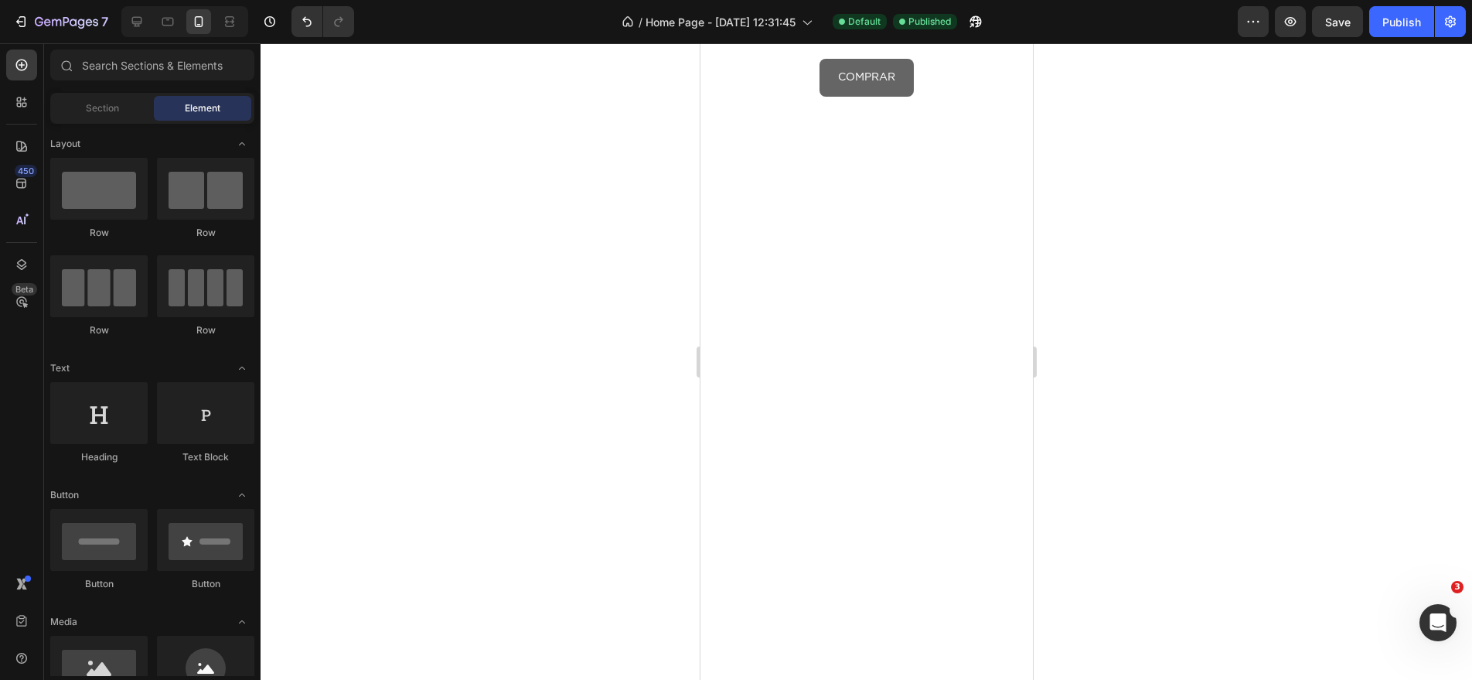
scroll to position [87, 0]
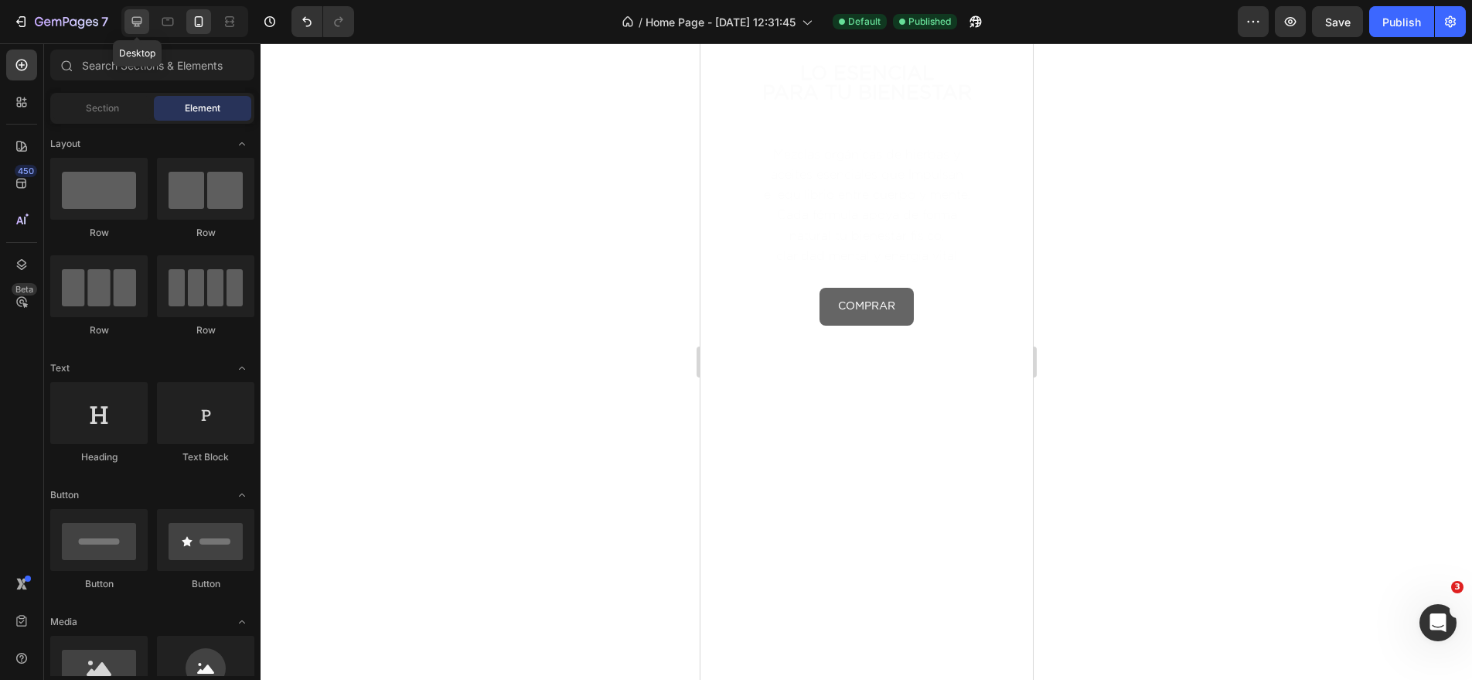
click at [138, 26] on icon at bounding box center [136, 21] width 15 height 15
